Goal: Obtain resource: Download file/media

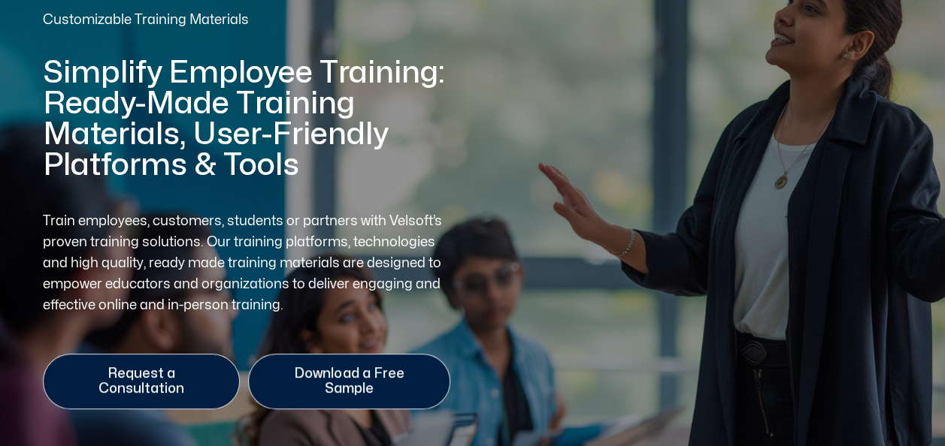
scroll to position [150, 0]
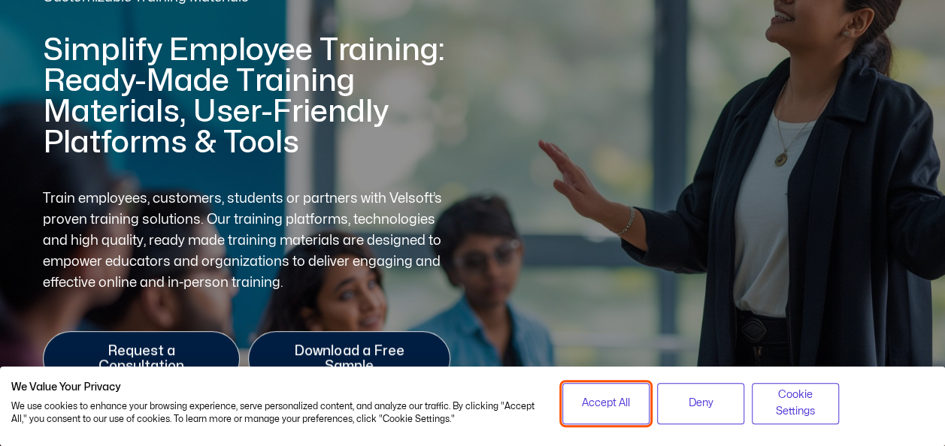
click at [585, 392] on button "Accept All" at bounding box center [605, 403] width 87 height 41
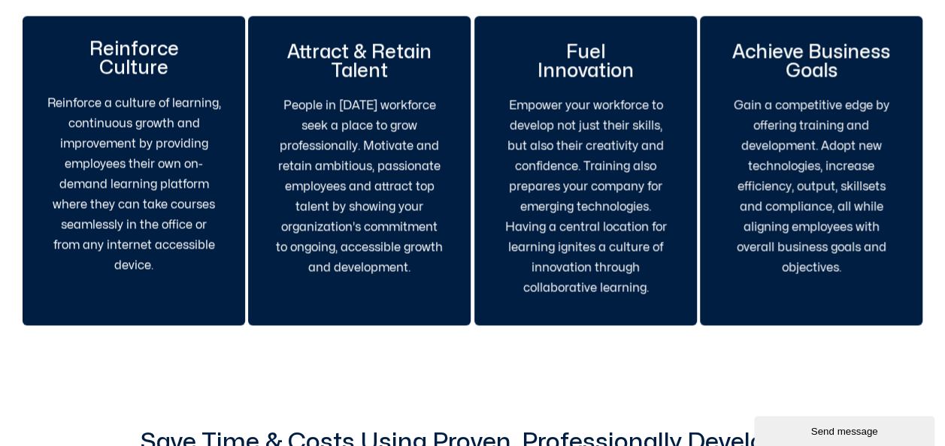
scroll to position [1353, 0]
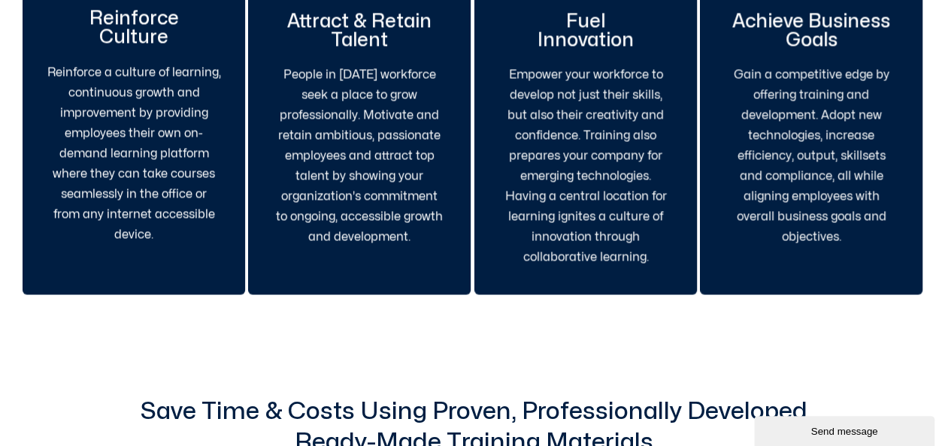
click at [821, 208] on p "Gain a competitive edge by offering training and development. Adopt new technol…" at bounding box center [811, 156] width 168 height 183
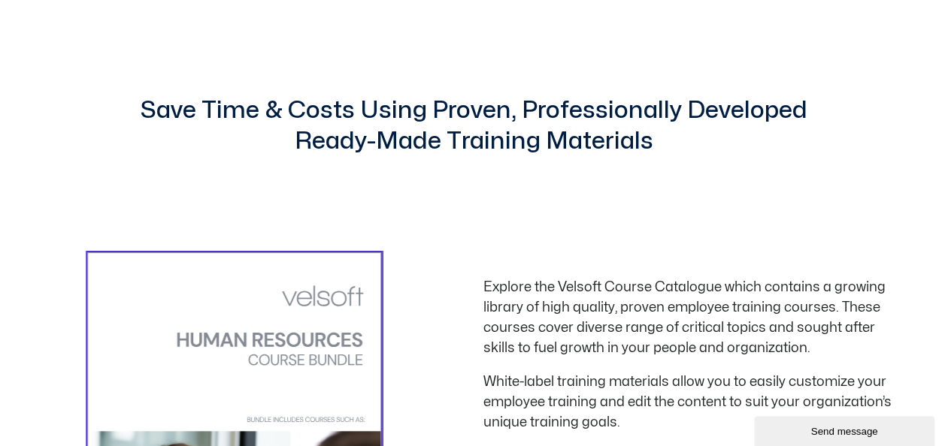
scroll to position [1954, 0]
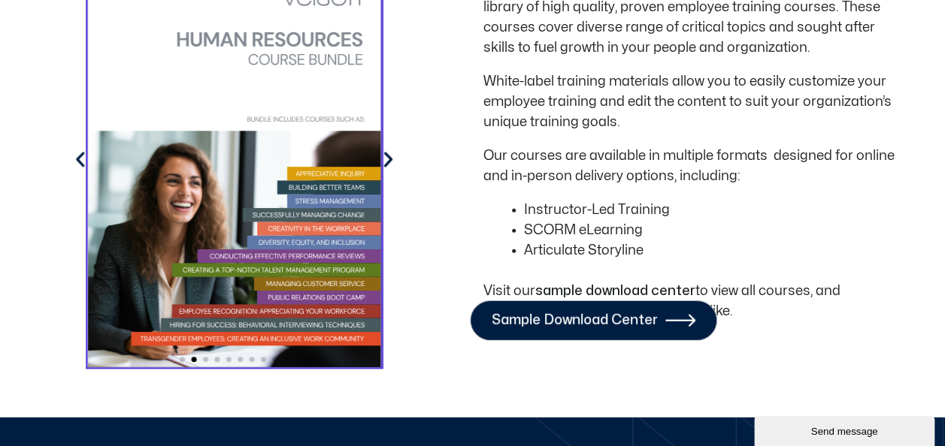
click at [386, 150] on icon "Next slide" at bounding box center [388, 160] width 20 height 20
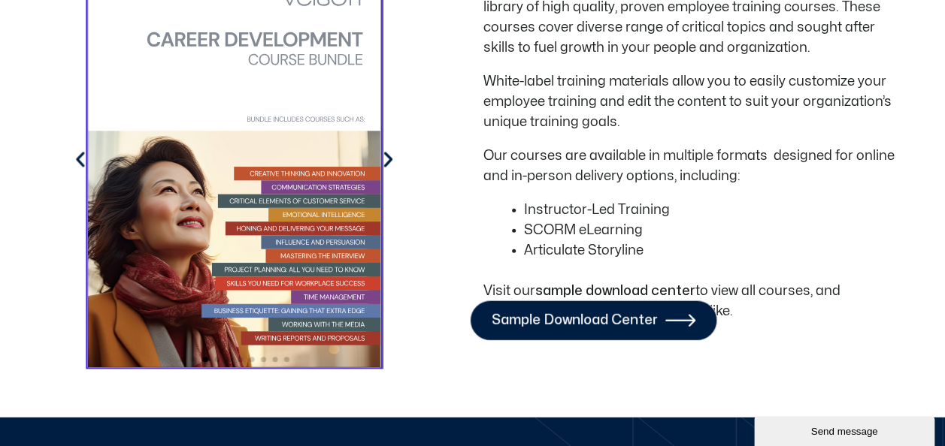
click at [386, 150] on icon "Next slide" at bounding box center [388, 160] width 20 height 20
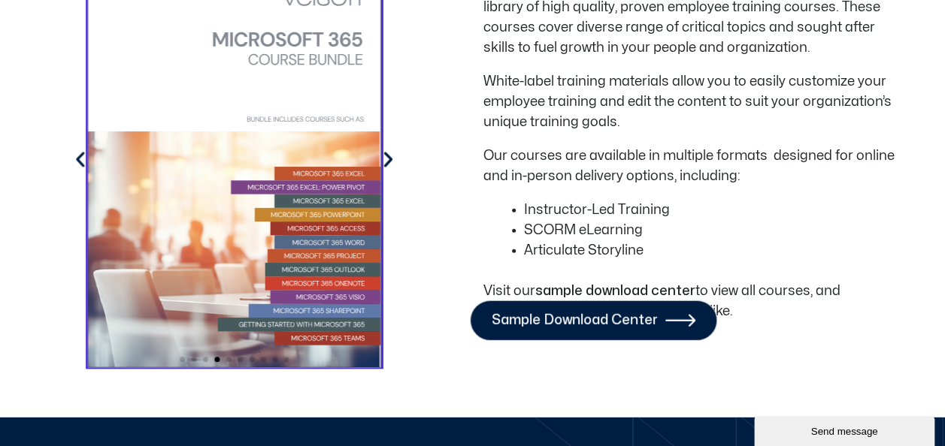
click at [386, 150] on icon "Next slide" at bounding box center [388, 160] width 20 height 20
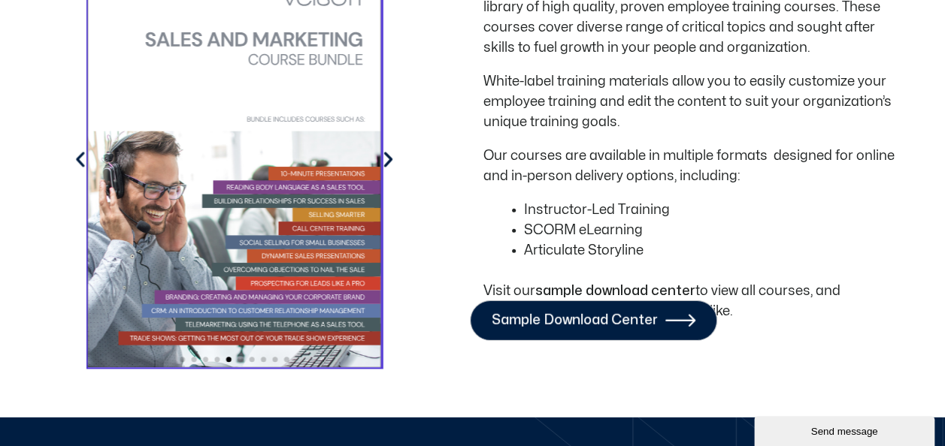
click at [386, 150] on icon "Next slide" at bounding box center [388, 160] width 20 height 20
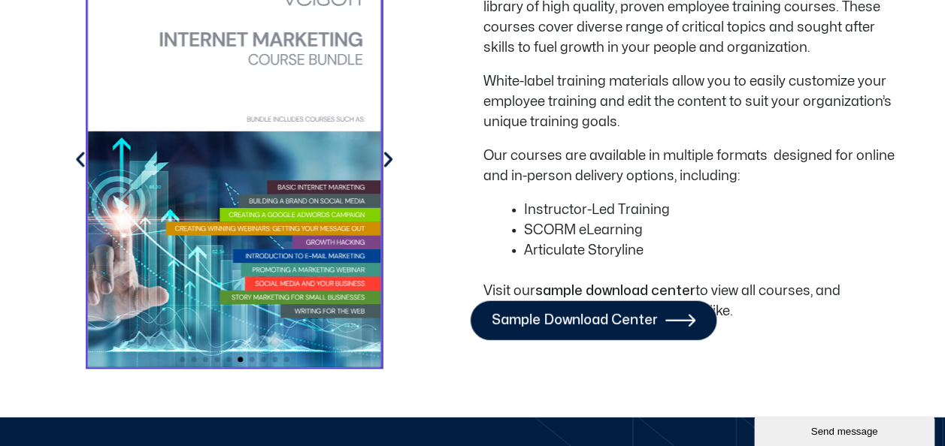
click at [386, 150] on icon "Next slide" at bounding box center [388, 160] width 20 height 20
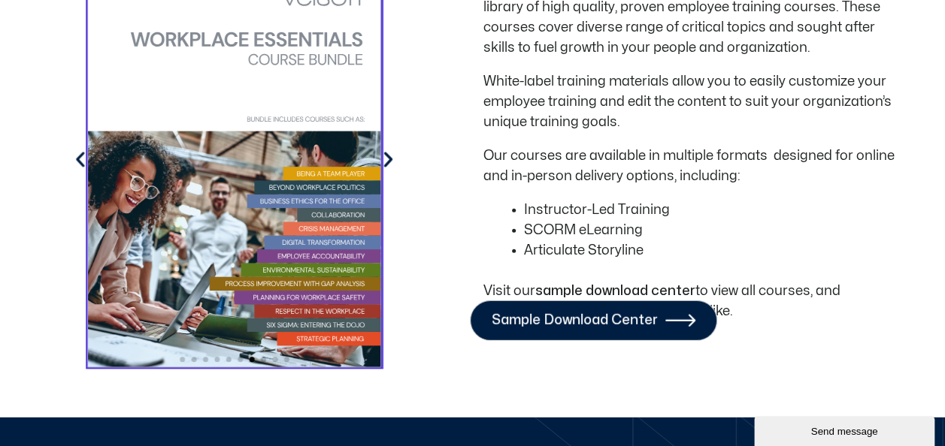
click at [386, 150] on icon "Next slide" at bounding box center [388, 160] width 20 height 20
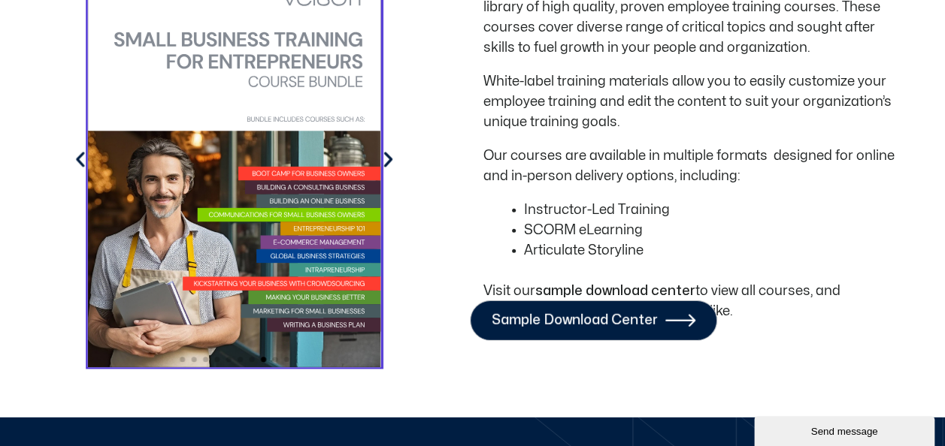
click at [379, 150] on icon "Next slide" at bounding box center [388, 160] width 20 height 20
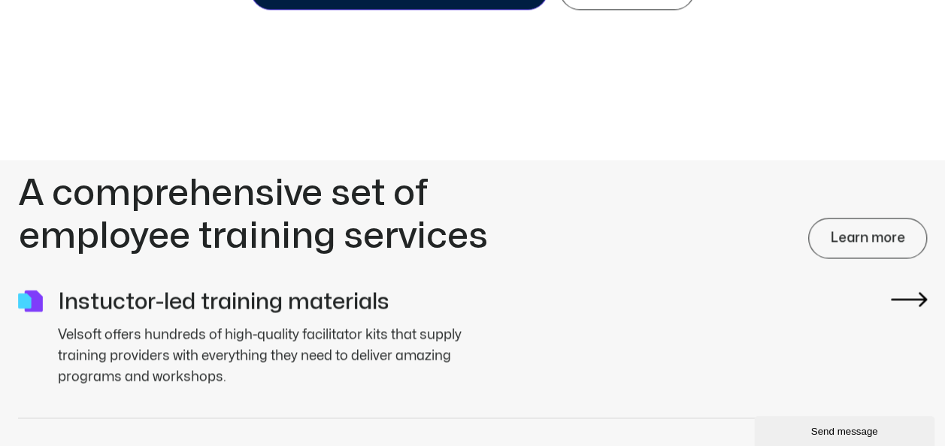
scroll to position [3863, 0]
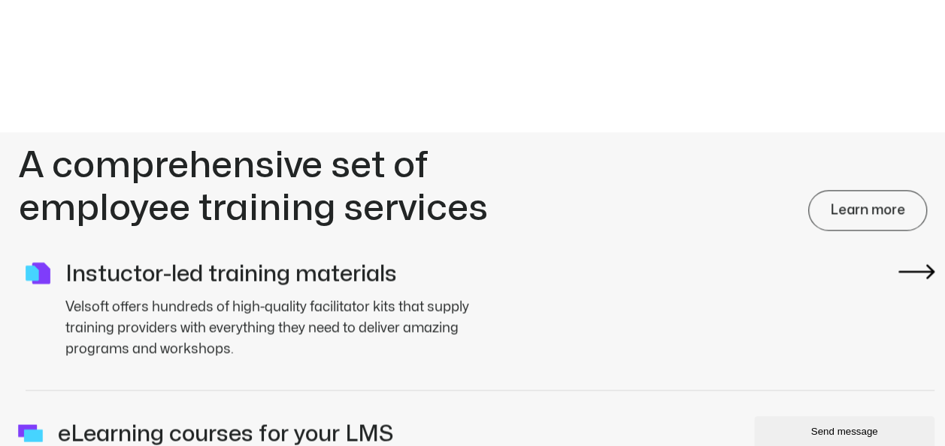
click at [476, 297] on p "Velsoft offers hundreds of high-quality facilitator kits that supply training p…" at bounding box center [284, 328] width 439 height 63
click at [322, 263] on link "Instuctor-led training materials" at bounding box center [230, 274] width 331 height 22
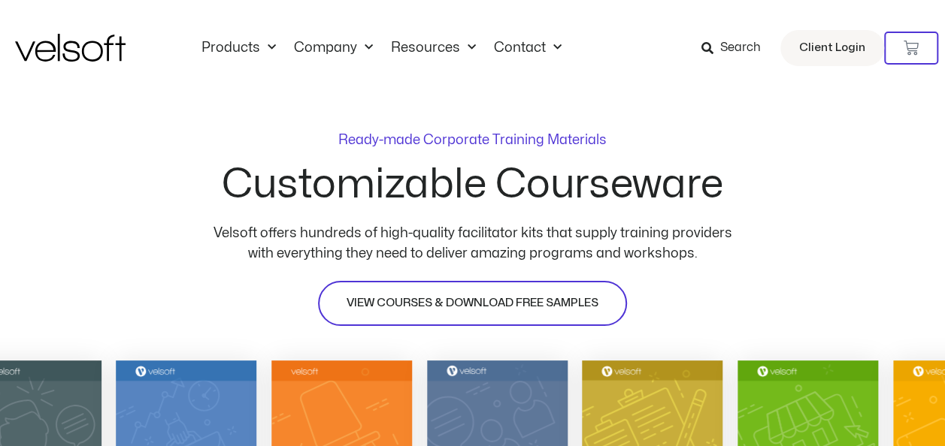
click at [476, 309] on span "VIEW COURSES & DOWNLOAD FREE SAMPLES" at bounding box center [472, 304] width 252 height 18
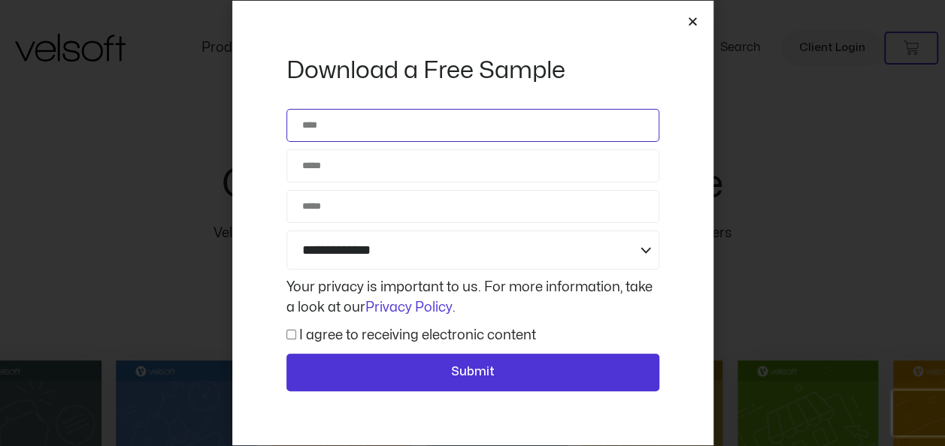
click at [396, 135] on input "Name" at bounding box center [472, 125] width 373 height 33
type input "**********"
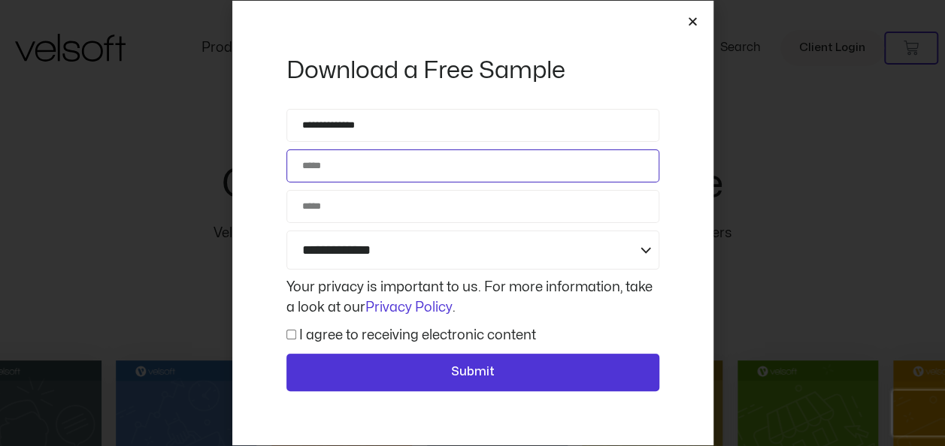
type input "**********"
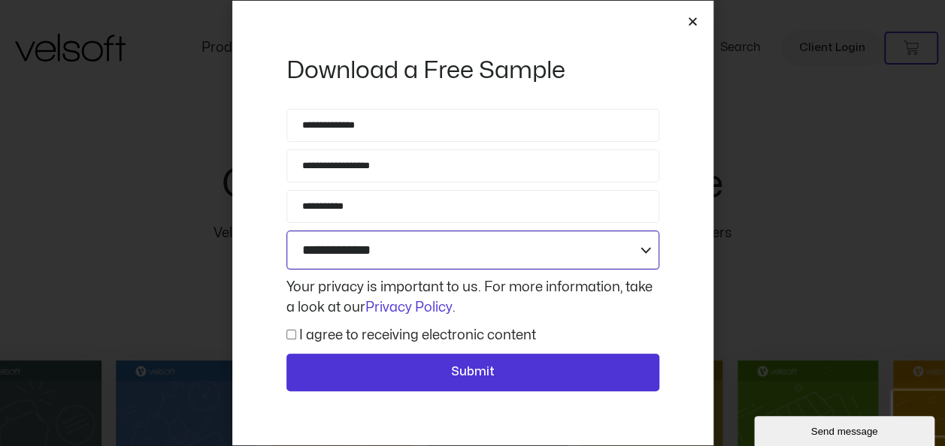
click at [396, 250] on select "**********" at bounding box center [472, 250] width 373 height 39
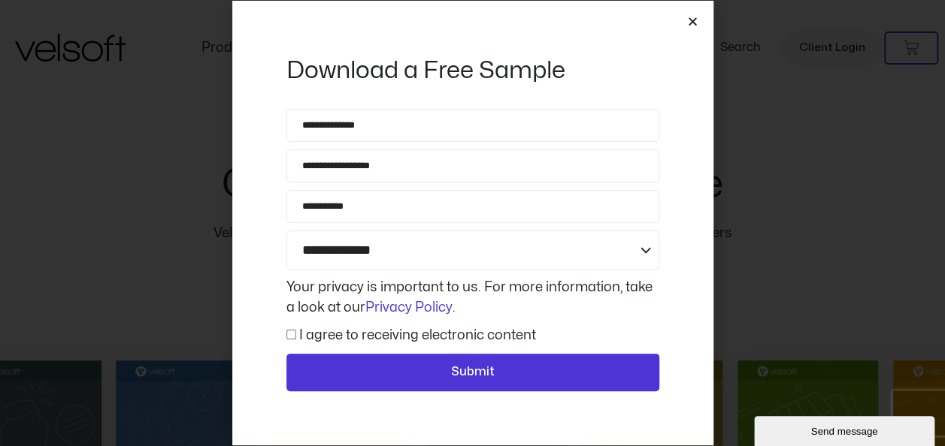
click at [218, 253] on div "**********" at bounding box center [472, 223] width 945 height 446
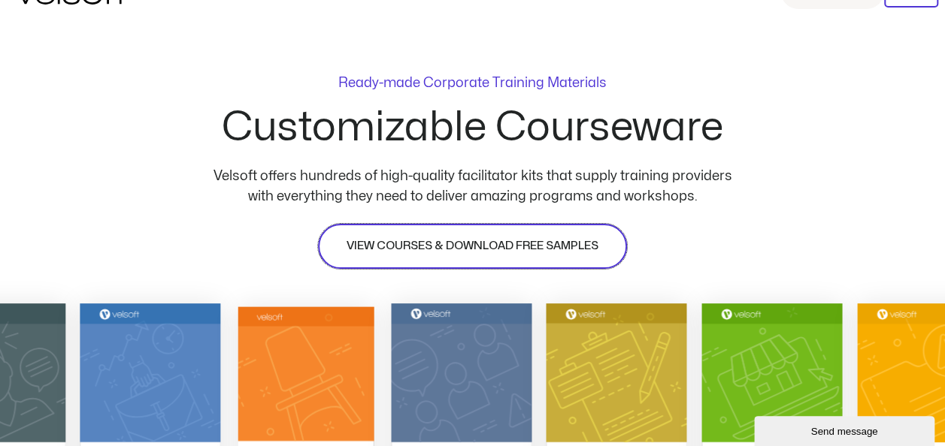
scroll to position [225, 0]
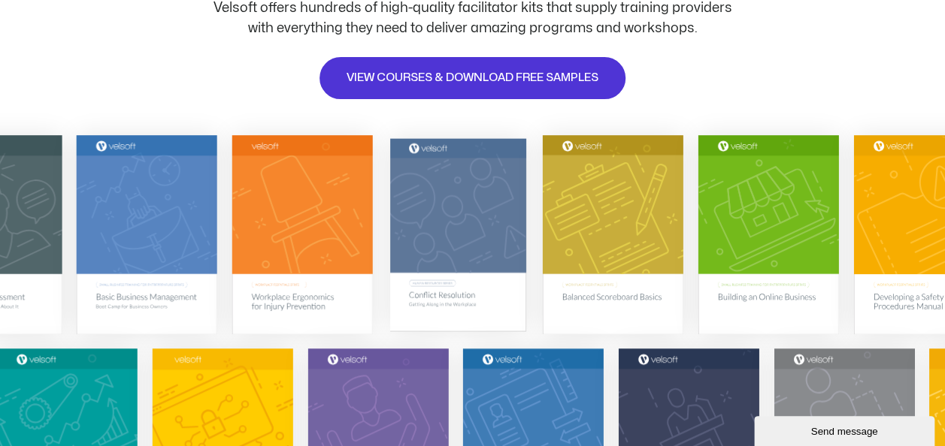
click at [498, 289] on img at bounding box center [457, 234] width 136 height 193
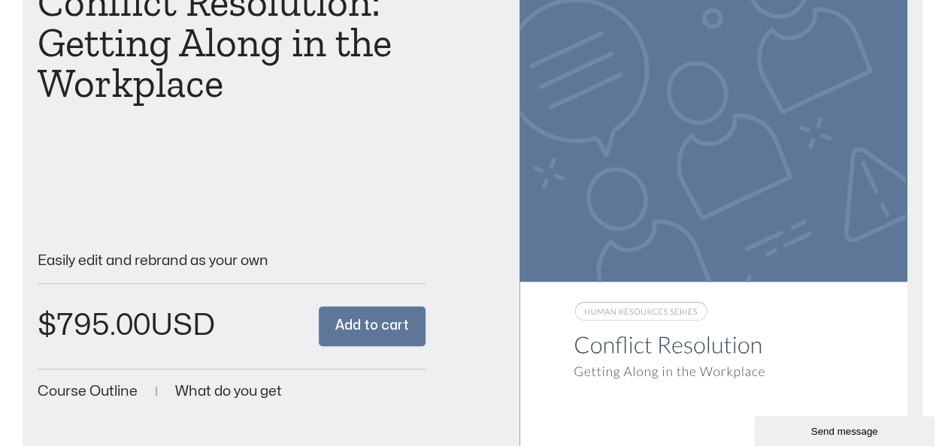
scroll to position [225, 0]
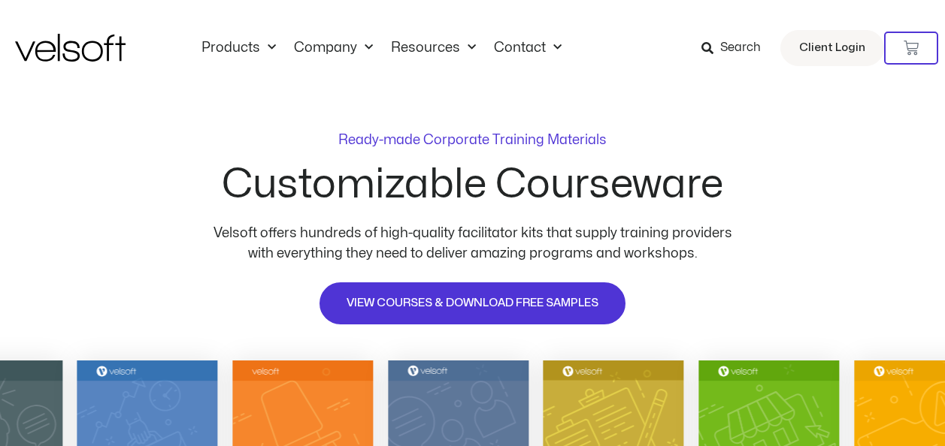
scroll to position [222, 0]
